Goal: Task Accomplishment & Management: Use online tool/utility

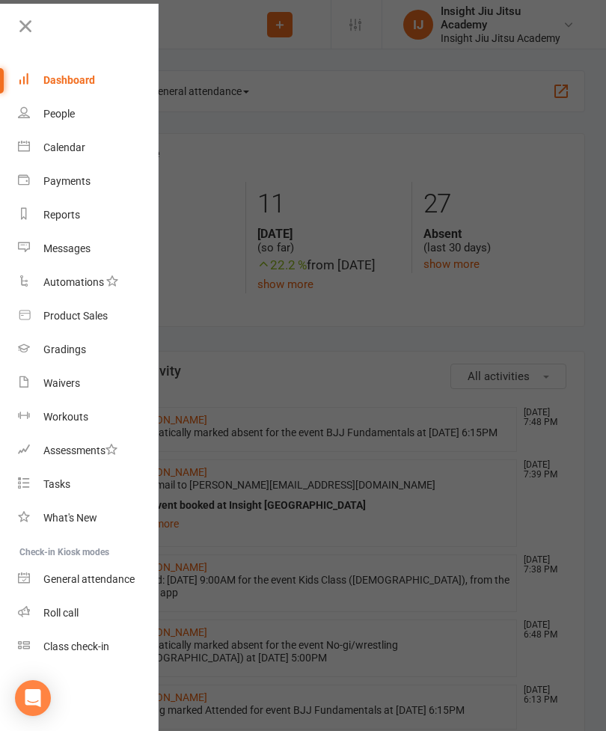
click at [98, 153] on link "Calendar" at bounding box center [88, 148] width 141 height 34
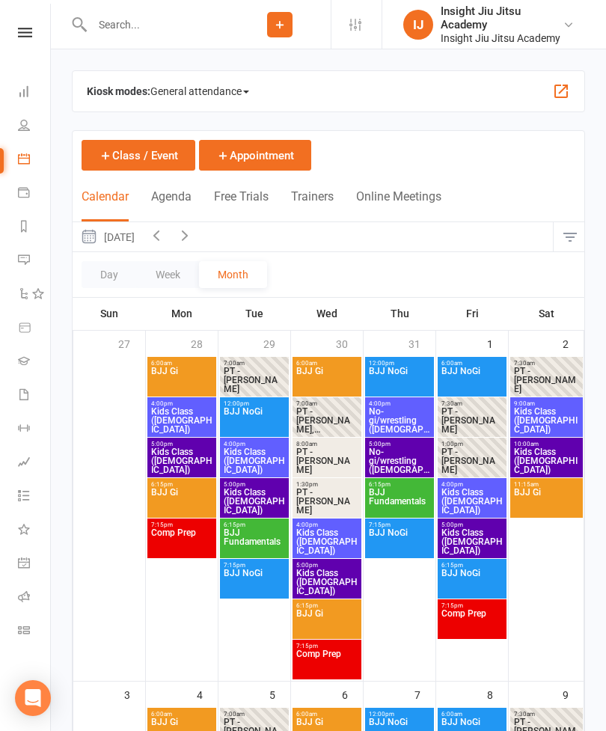
click at [25, 636] on link "Class check-in" at bounding box center [35, 632] width 34 height 34
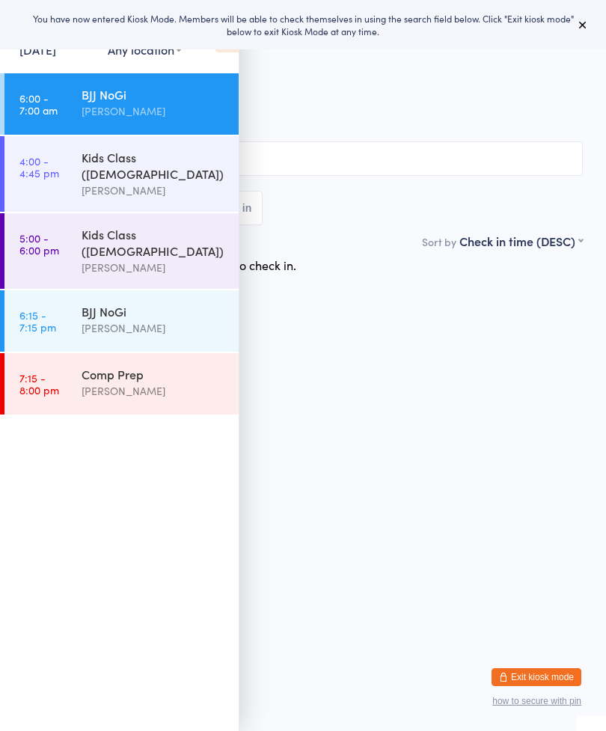
click at [581, 33] on button at bounding box center [583, 25] width 18 height 18
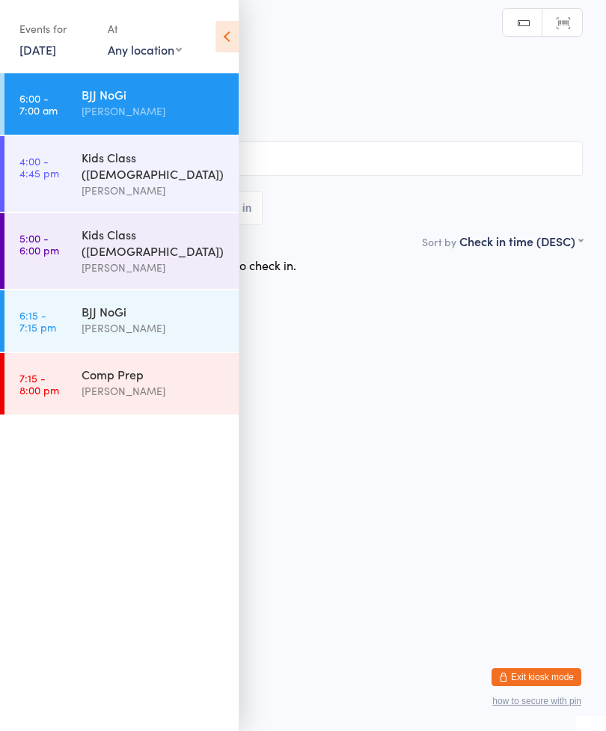
click at [230, 31] on icon at bounding box center [226, 36] width 23 height 31
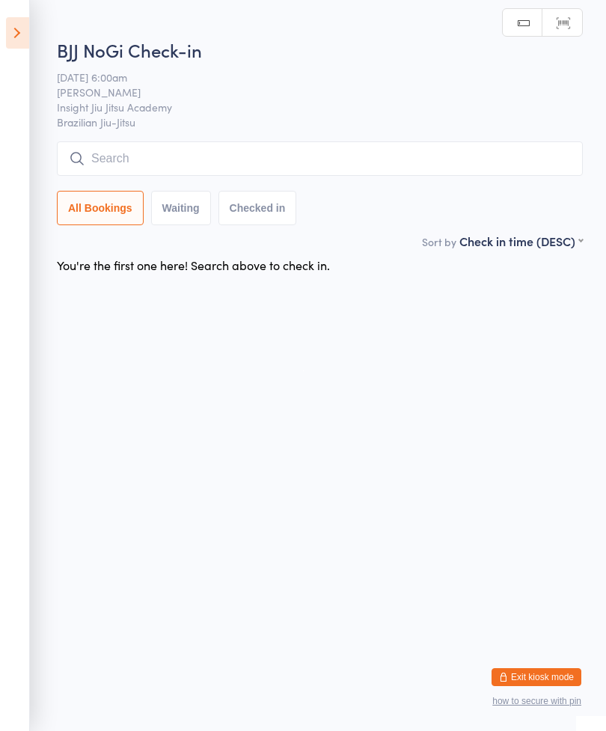
click at [354, 165] on input "search" at bounding box center [320, 158] width 526 height 34
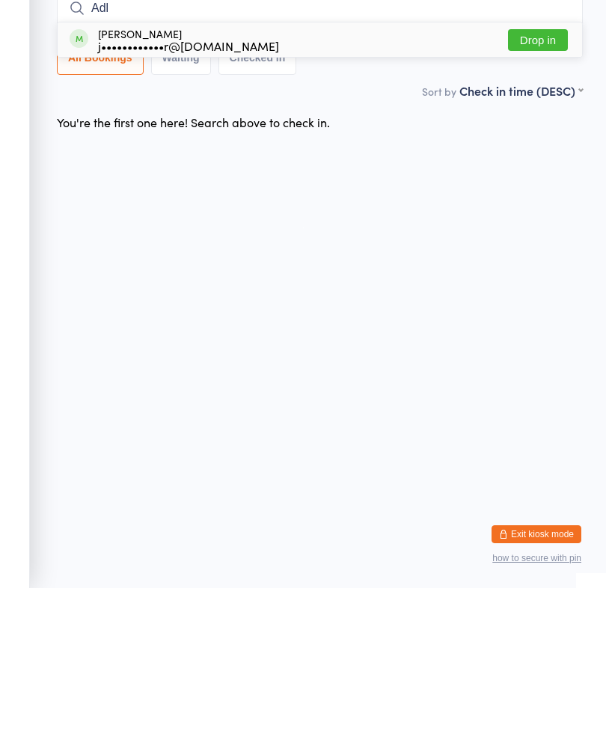
type input "Adl"
click at [534, 172] on button "Drop in" at bounding box center [538, 183] width 60 height 22
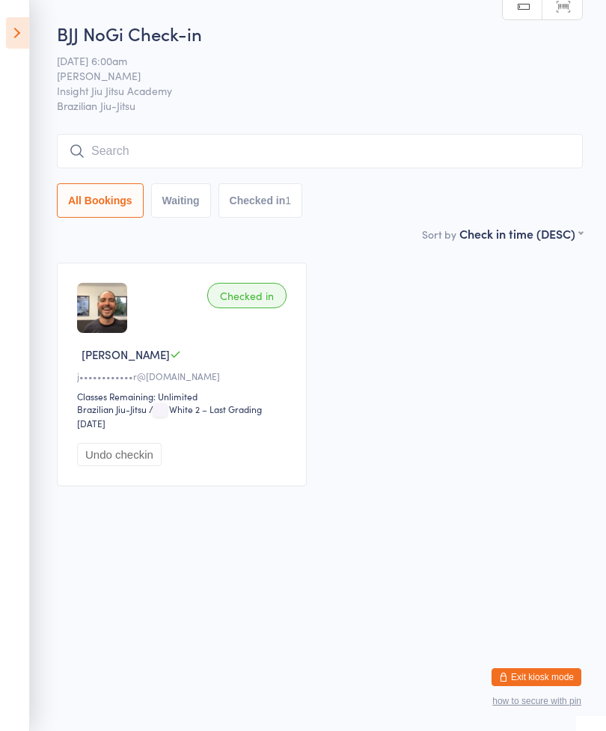
click at [480, 150] on input "search" at bounding box center [320, 151] width 526 height 34
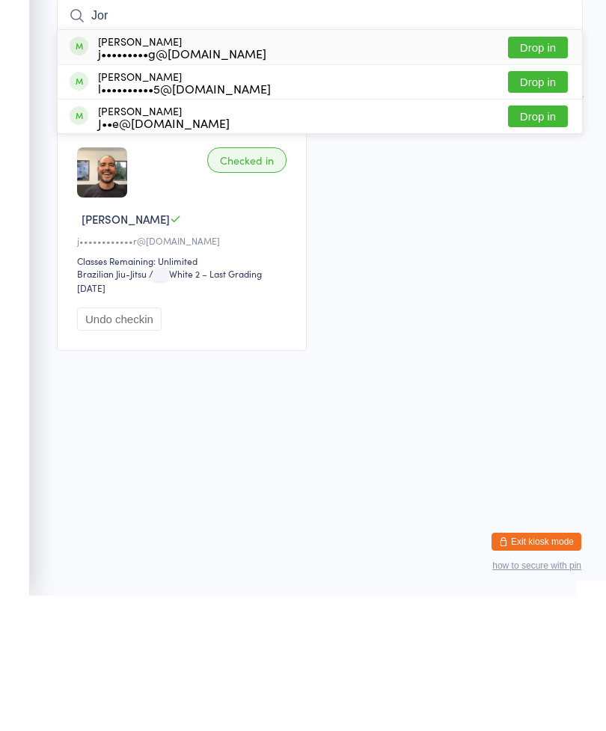
type input "Jor"
click at [539, 172] on button "Drop in" at bounding box center [538, 183] width 60 height 22
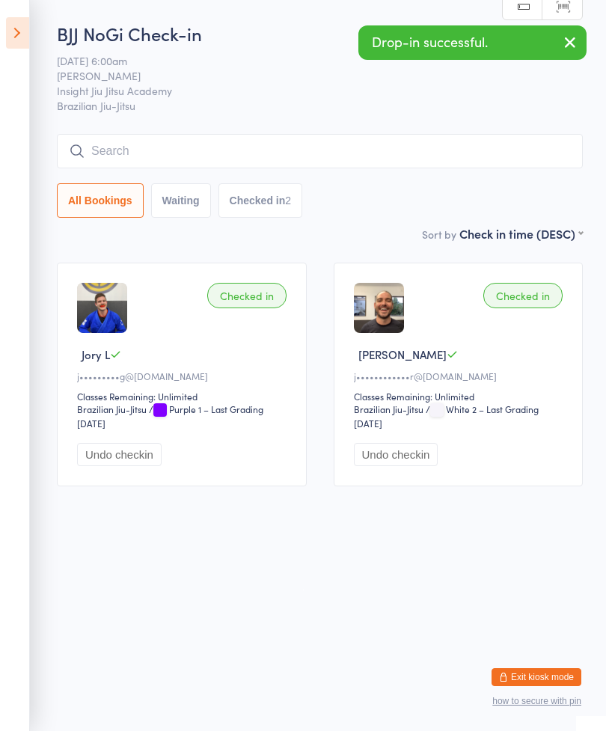
click at [465, 141] on input "search" at bounding box center [320, 151] width 526 height 34
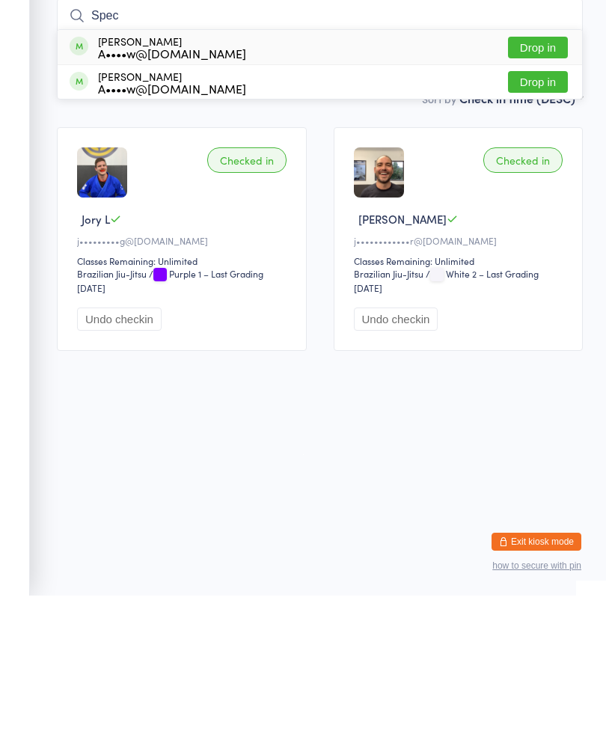
type input "Spec"
click at [541, 172] on button "Drop in" at bounding box center [538, 183] width 60 height 22
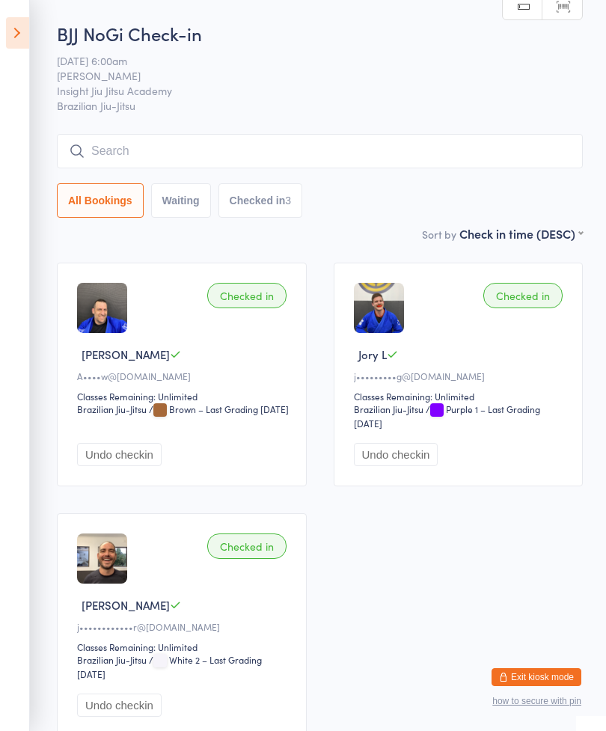
click at [420, 149] on input "search" at bounding box center [320, 151] width 526 height 34
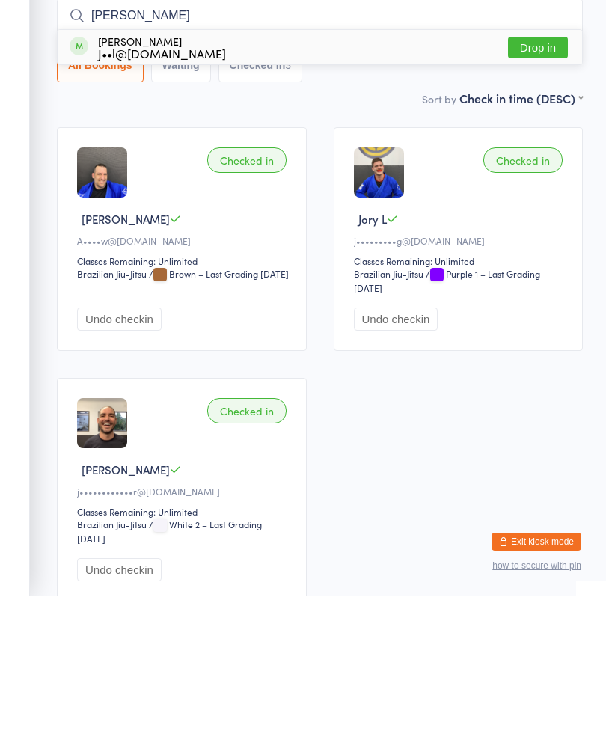
type input "[PERSON_NAME]"
click at [542, 172] on button "Drop in" at bounding box center [538, 183] width 60 height 22
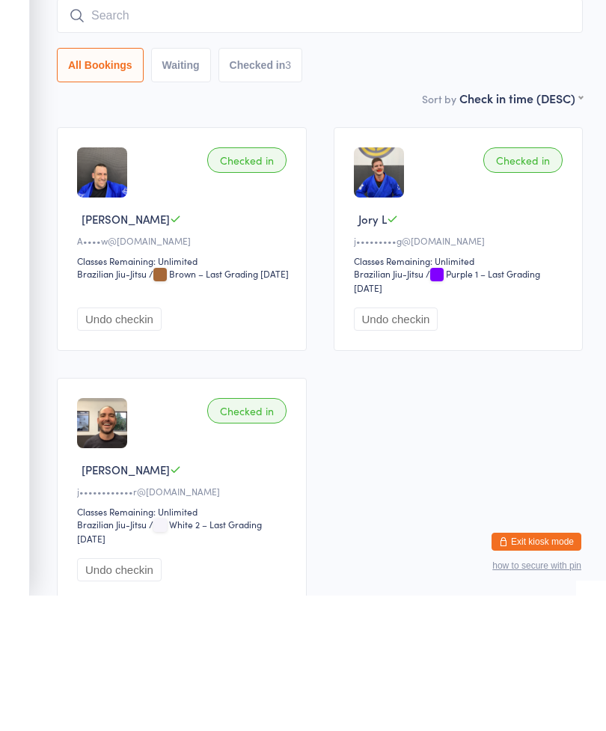
scroll to position [135, 0]
